Goal: Check status

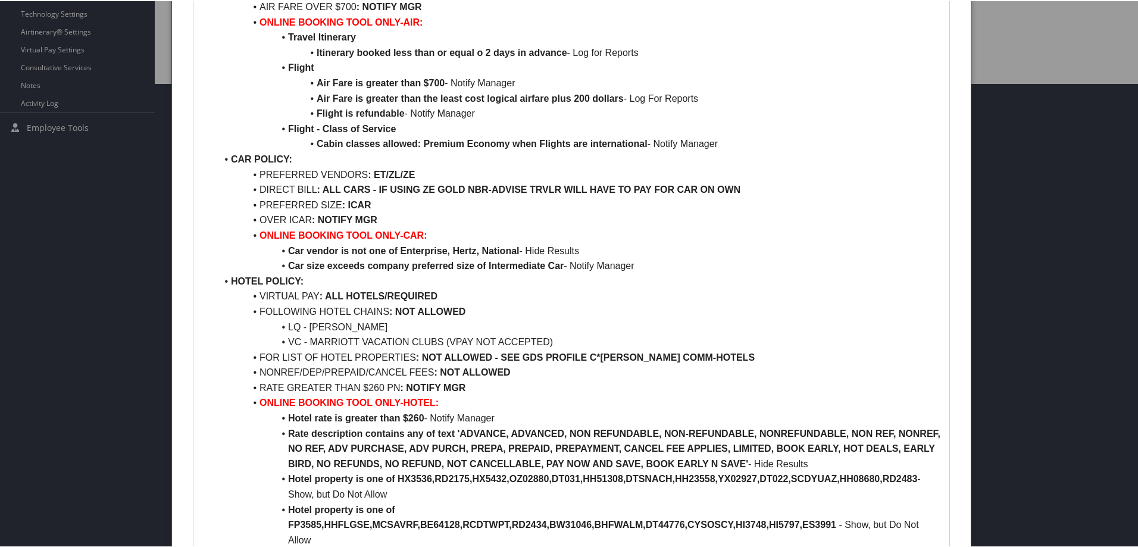
scroll to position [417, 0]
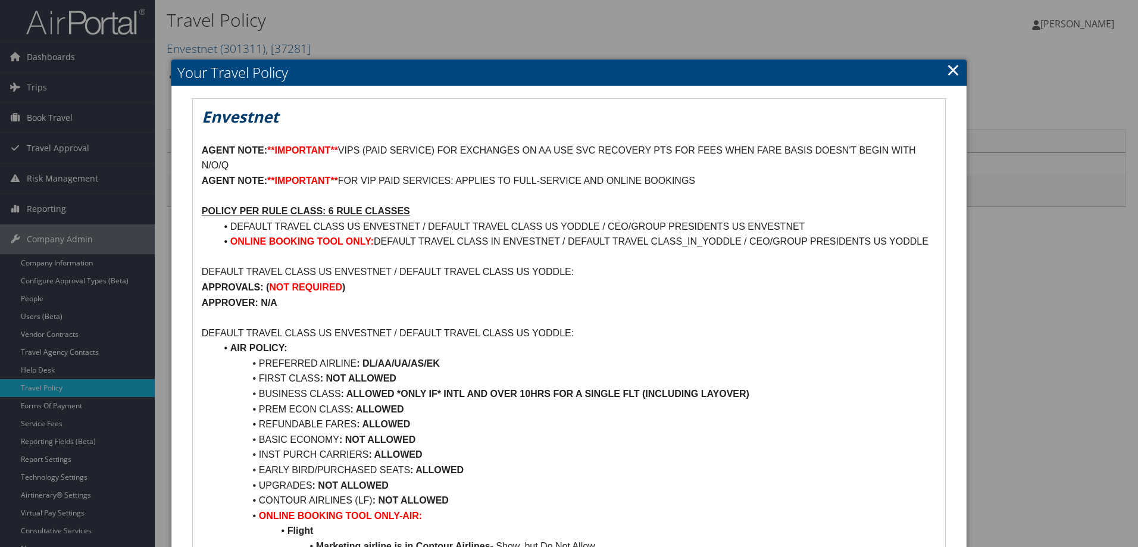
scroll to position [179, 0]
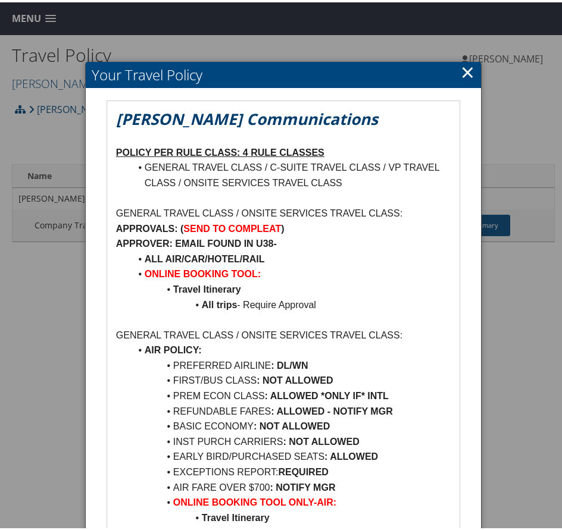
click at [467, 72] on link "×" at bounding box center [468, 70] width 14 height 24
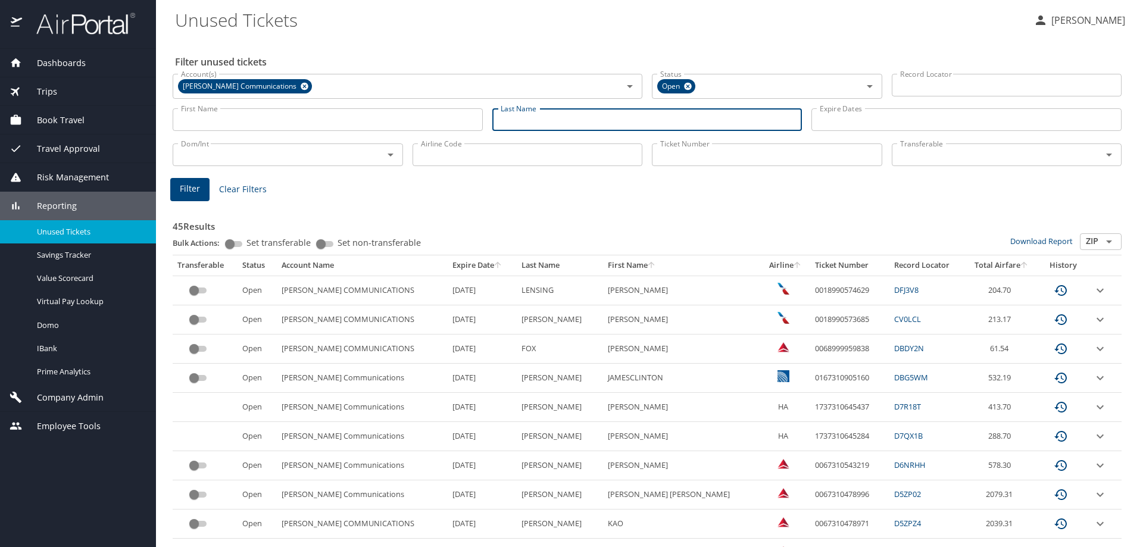
click at [546, 113] on input "Last Name" at bounding box center [647, 119] width 310 height 23
type input "troutt"
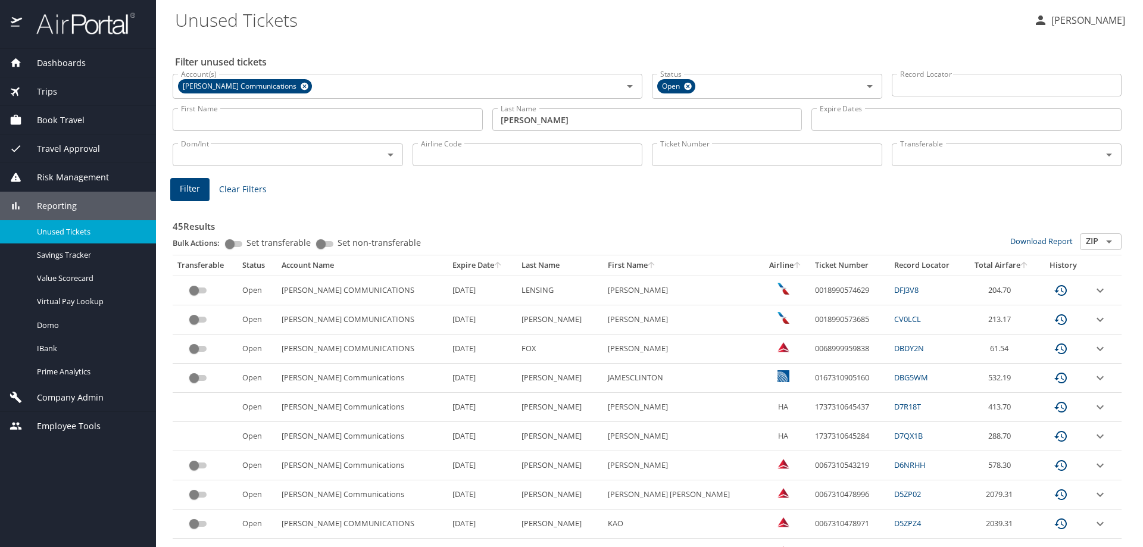
click at [182, 188] on span "Filter" at bounding box center [190, 189] width 20 height 15
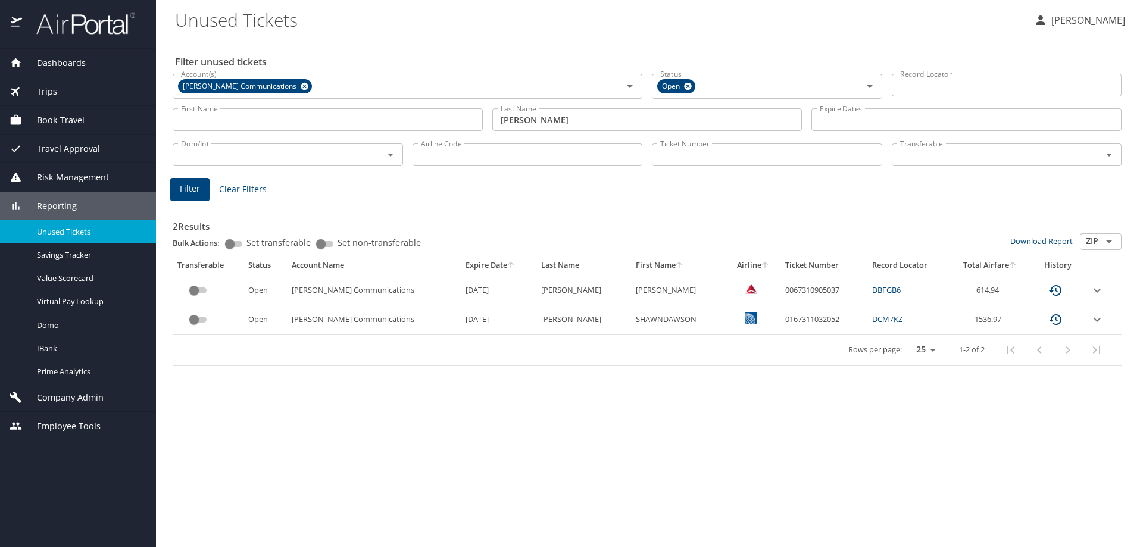
click at [566, 324] on icon "expand row" at bounding box center [1097, 320] width 14 height 14
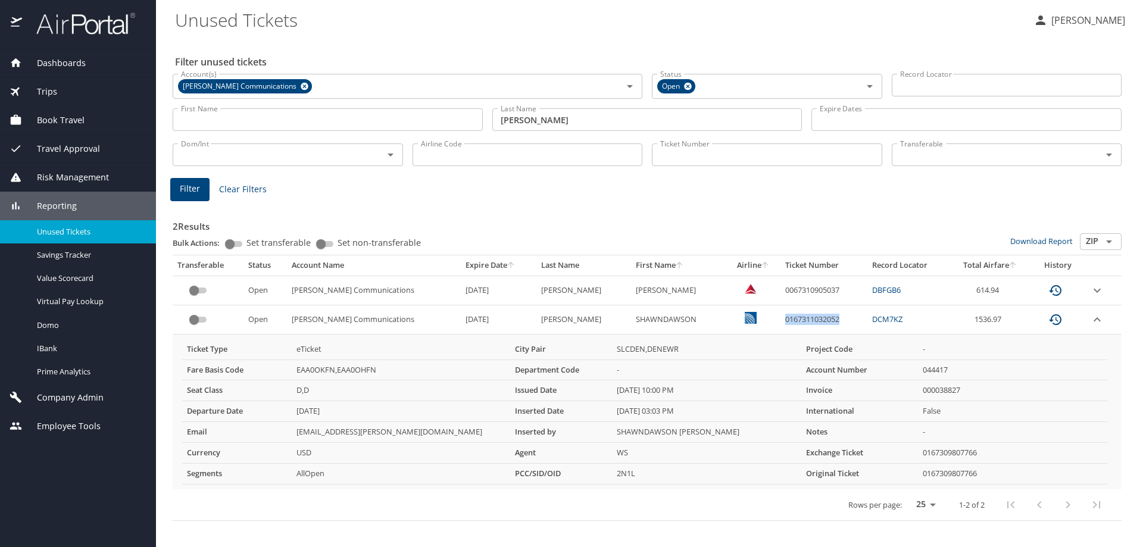
drag, startPoint x: 754, startPoint y: 317, endPoint x: 817, endPoint y: 314, distance: 63.7
click at [566, 314] on td "0167311032052" at bounding box center [823, 319] width 87 height 29
copy td "0167311032052"
